Goal: Task Accomplishment & Management: Use online tool/utility

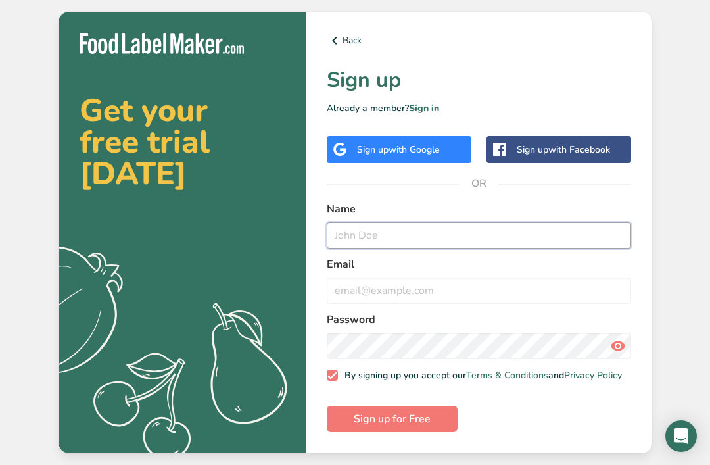
click at [372, 249] on input "text" at bounding box center [479, 235] width 304 height 26
type input "[PERSON_NAME]"
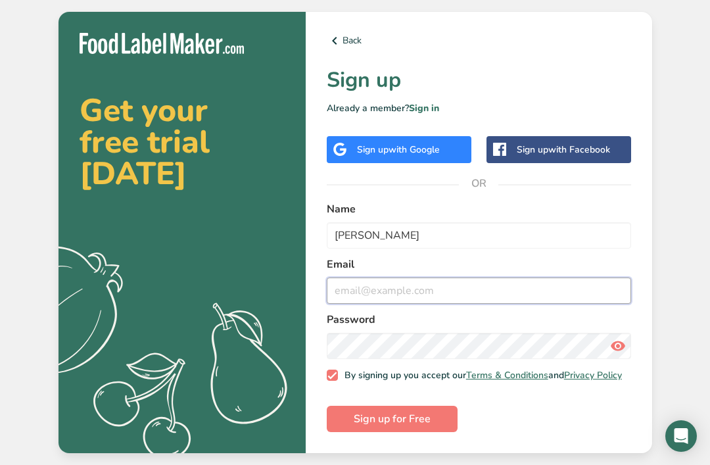
click at [359, 301] on input "email" at bounding box center [479, 290] width 304 height 26
type input "[EMAIL_ADDRESS][DOMAIN_NAME]"
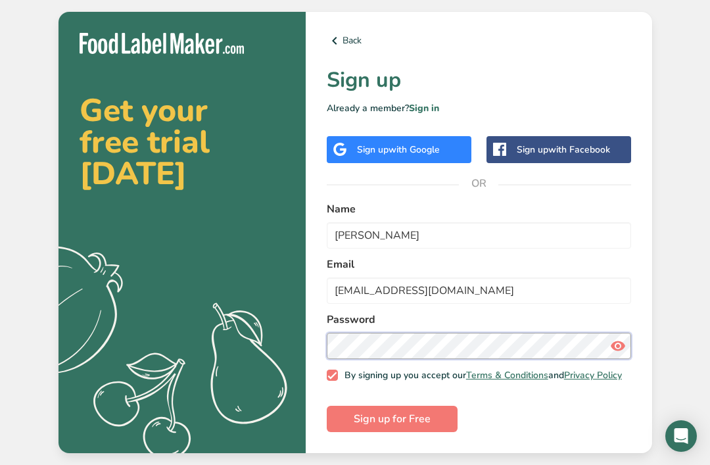
click at [391, 432] on button "Sign up for Free" at bounding box center [392, 419] width 131 height 26
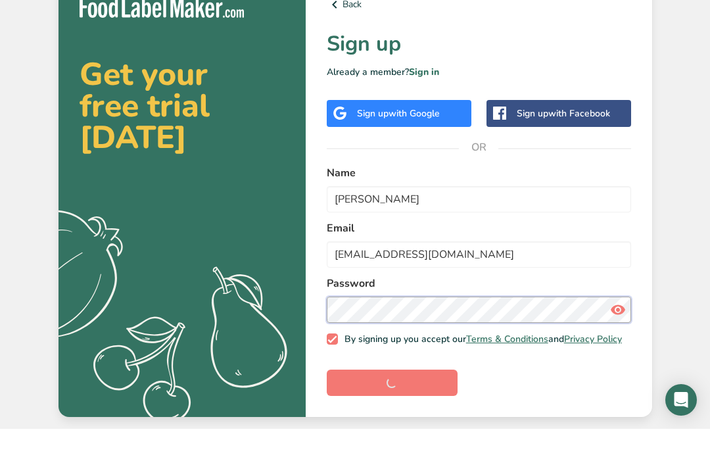
scroll to position [42, 0]
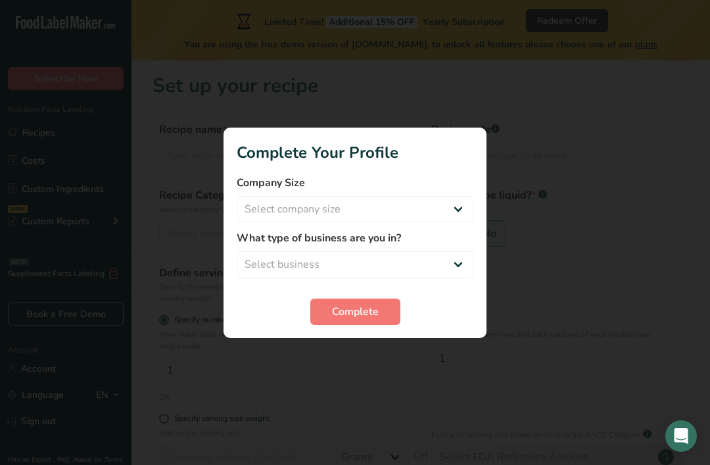
click at [350, 328] on section "Complete Your Profile Company Size Select company size Fewer than 10 Employees …" at bounding box center [355, 233] width 263 height 210
click at [358, 304] on span "Complete" at bounding box center [355, 312] width 47 height 16
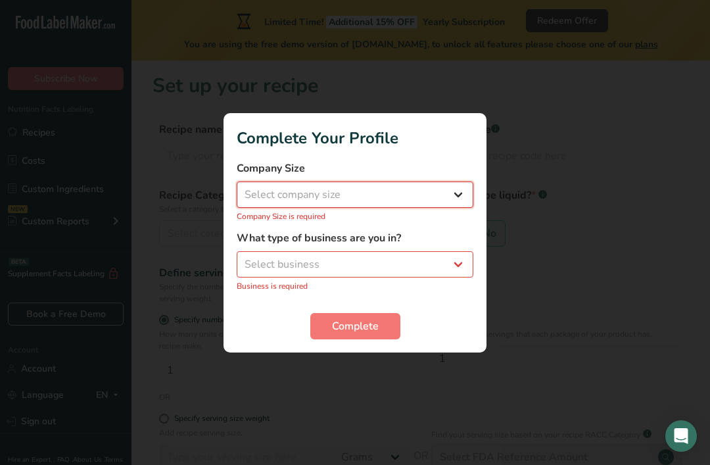
select select "2"
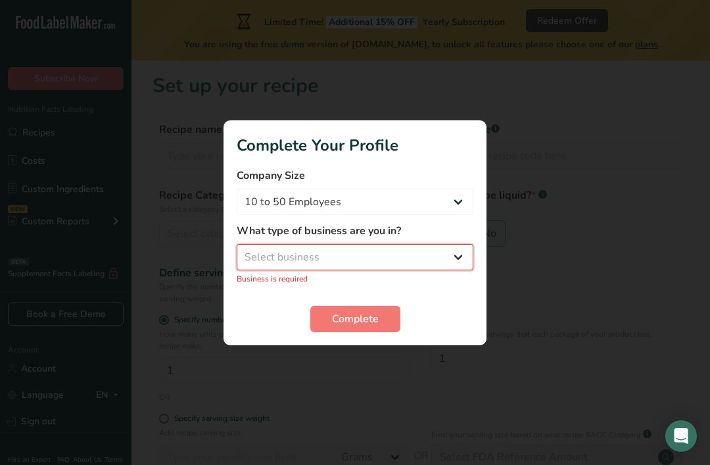
select select "8"
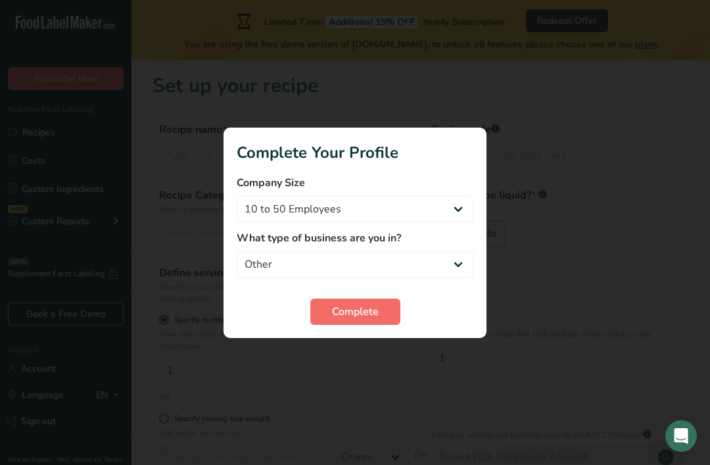
click at [332, 304] on span "Complete" at bounding box center [355, 312] width 47 height 16
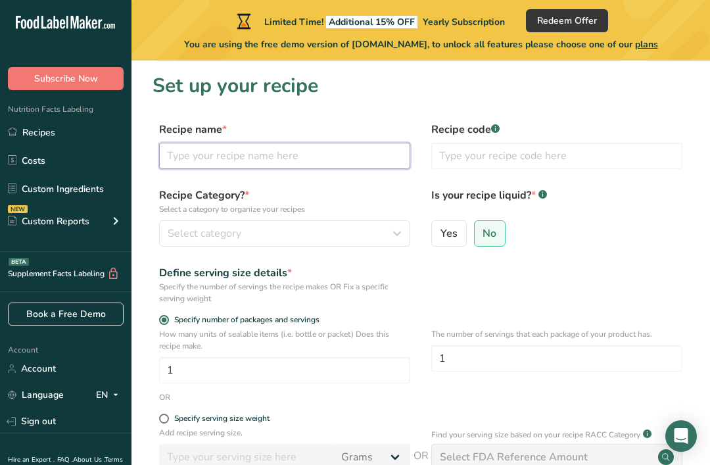
click at [280, 156] on input "text" at bounding box center [284, 156] width 251 height 26
type input "Banana Bread"
click at [471, 239] on div "Yes No" at bounding box center [556, 237] width 251 height 34
click at [481, 239] on label "No" at bounding box center [490, 233] width 32 height 26
click at [481, 237] on input "No" at bounding box center [479, 233] width 9 height 9
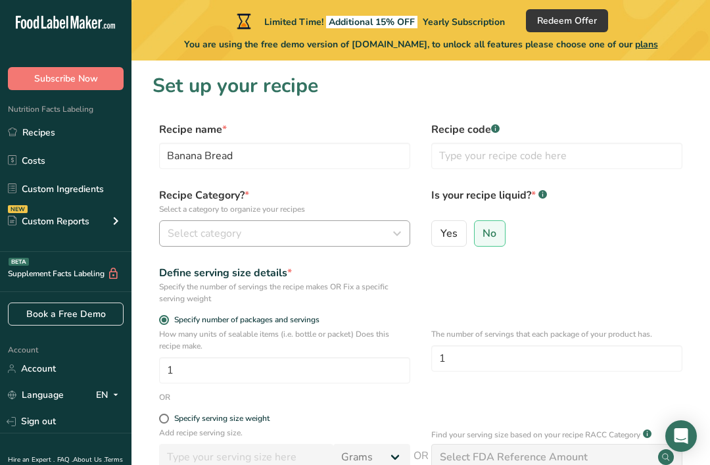
click at [297, 230] on div "Select category" at bounding box center [281, 234] width 226 height 16
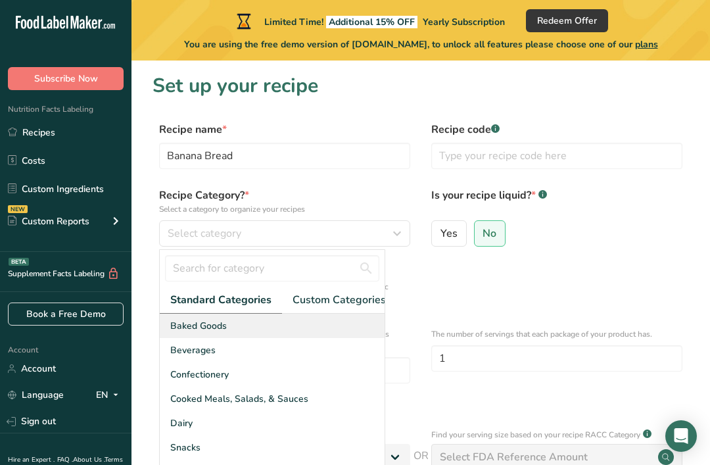
click at [258, 329] on div "Baked Goods" at bounding box center [272, 326] width 225 height 24
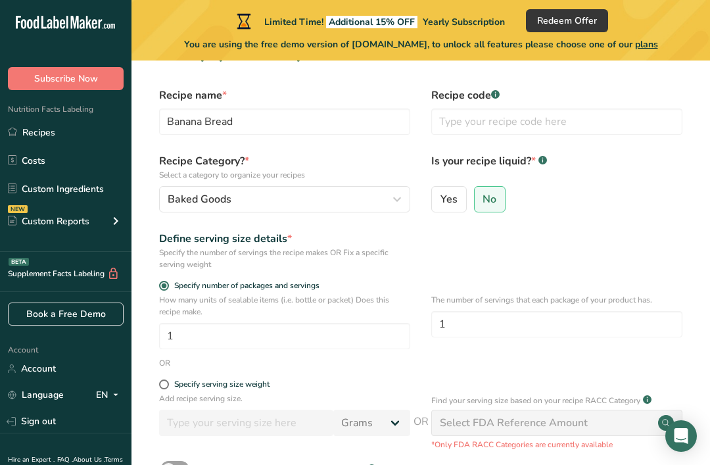
scroll to position [40, 0]
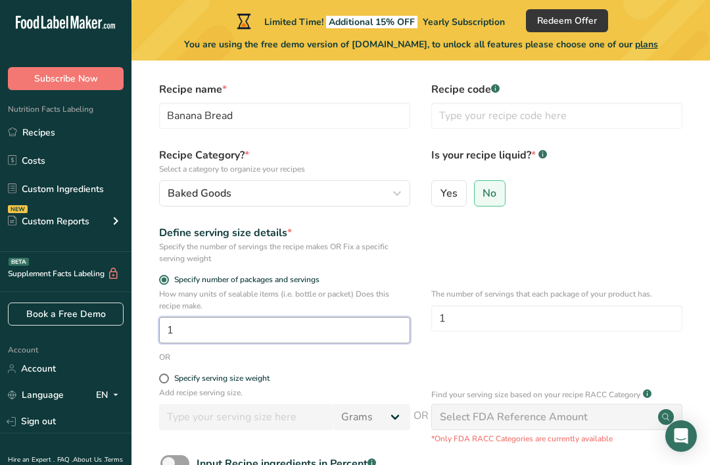
click at [245, 327] on input "1" at bounding box center [284, 330] width 251 height 26
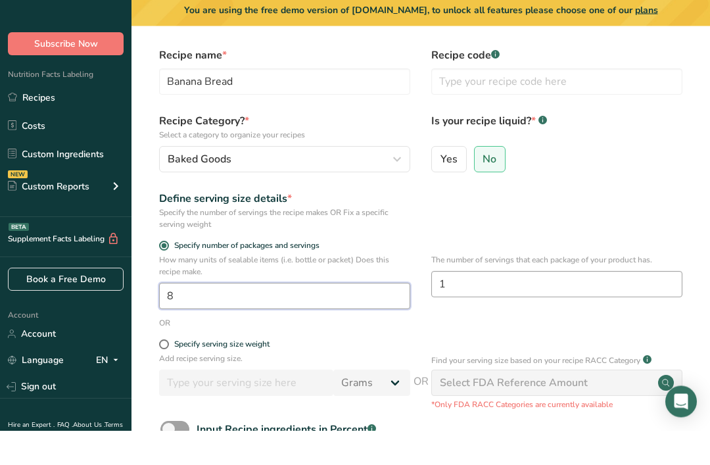
type input "8"
click at [478, 306] on input "1" at bounding box center [556, 319] width 251 height 26
type input "8"
click at [437, 374] on div "Specify serving size weight" at bounding box center [421, 380] width 537 height 13
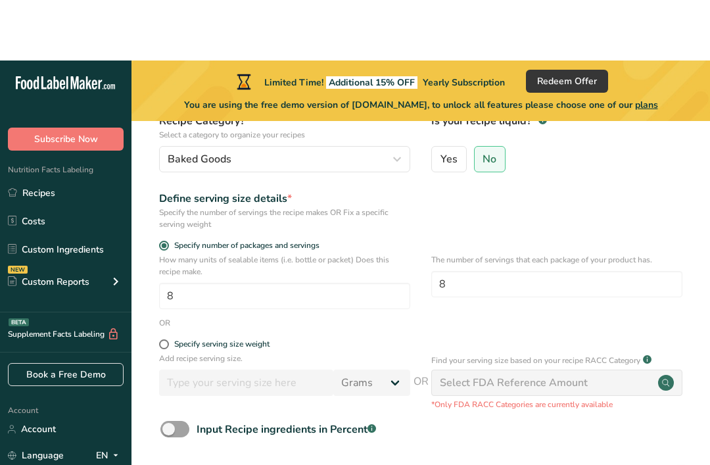
scroll to position [141, 0]
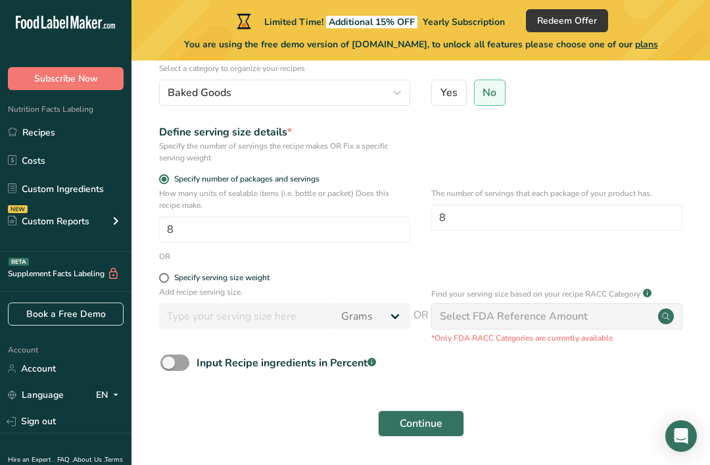
click at [504, 320] on div "Select FDA Reference Amount" at bounding box center [514, 316] width 148 height 16
click at [503, 320] on div "Select FDA Reference Amount" at bounding box center [514, 316] width 148 height 16
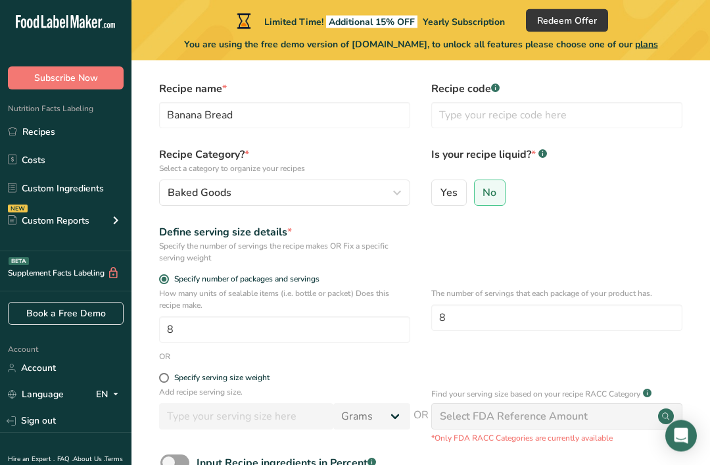
scroll to position [0, 0]
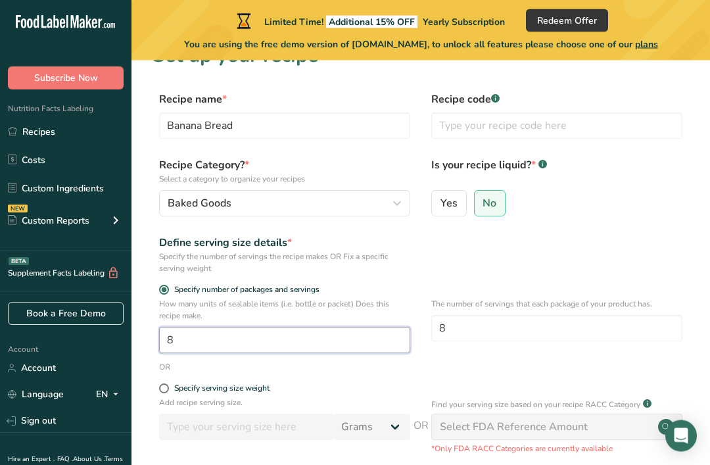
click at [365, 328] on input "8" at bounding box center [284, 340] width 251 height 26
